Goal: Task Accomplishment & Management: Manage account settings

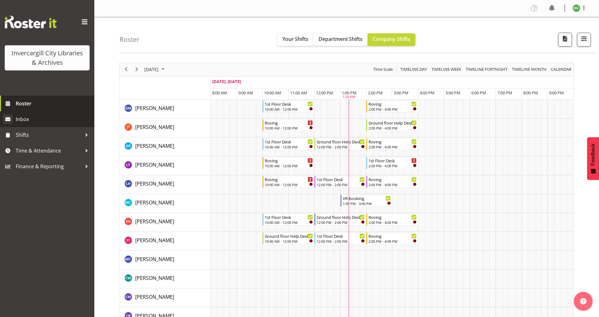
scroll to position [31, 0]
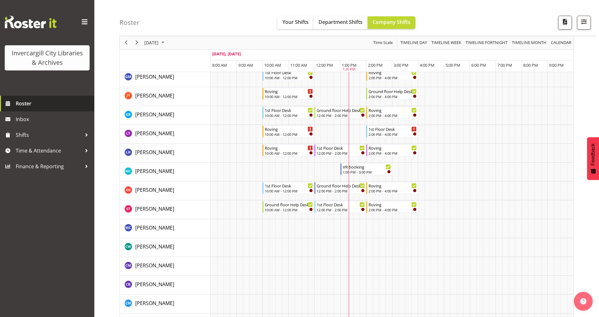
click at [24, 103] on span "Roster" at bounding box center [53, 103] width 75 height 9
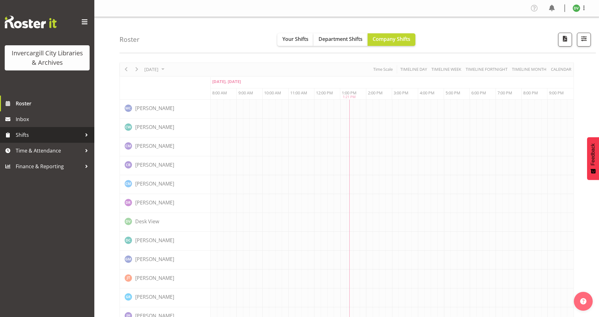
click at [86, 133] on div at bounding box center [86, 134] width 9 height 9
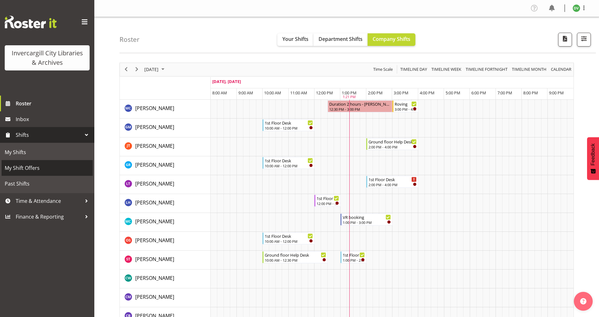
click at [19, 165] on span "My Shift Offers" at bounding box center [47, 167] width 85 height 9
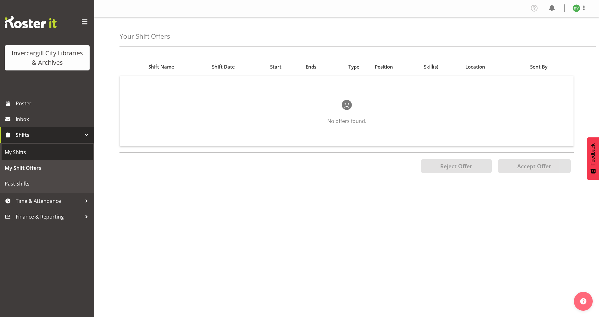
click at [15, 153] on span "My Shifts" at bounding box center [47, 151] width 85 height 9
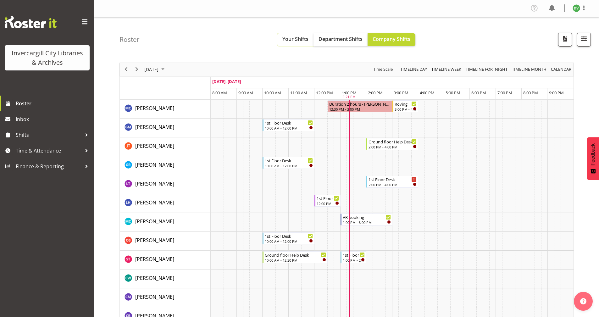
click at [297, 39] on span "Your Shifts" at bounding box center [295, 39] width 26 height 7
click at [582, 8] on span at bounding box center [584, 8] width 8 height 8
click at [550, 34] on link "Log Out" at bounding box center [557, 32] width 60 height 11
